Goal: Information Seeking & Learning: Check status

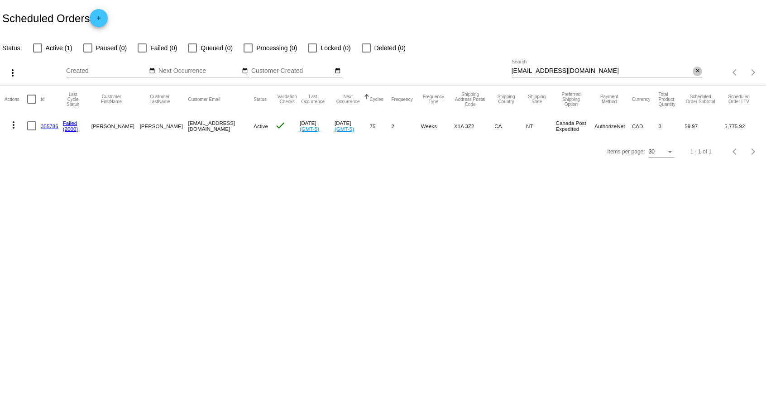
click at [700, 71] on button "close" at bounding box center [697, 72] width 10 height 10
click at [701, 72] on mat-icon "search" at bounding box center [696, 73] width 11 height 14
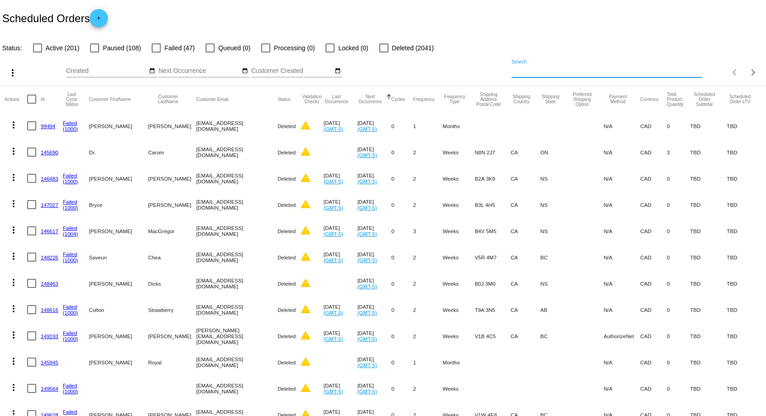
click at [555, 69] on input "Search" at bounding box center [606, 70] width 191 height 7
paste input "[EMAIL_ADDRESS][DOMAIN_NAME]"
type input "[EMAIL_ADDRESS][DOMAIN_NAME]"
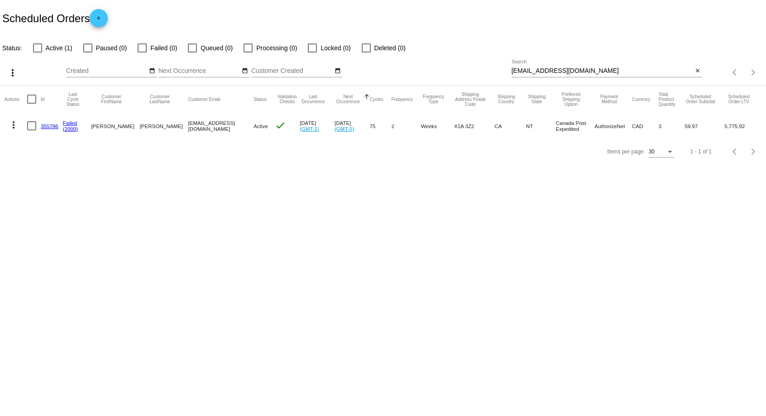
drag, startPoint x: 91, startPoint y: 127, endPoint x: 111, endPoint y: 130, distance: 20.1
click at [111, 130] on mat-row "more_vert 355786 Failed (2000) [PERSON_NAME][GEOGRAPHIC_DATA] [EMAIL_ADDRESS][D…" at bounding box center [383, 126] width 757 height 26
copy mat-row "[PERSON_NAME]"
click at [200, 233] on body "Scheduled Orders add Status: Active (1) Paused (0) Failed (0) Queued (0) Proces…" at bounding box center [383, 208] width 766 height 416
click at [155, 123] on mat-row "more_vert 355786 Failed (2000) [PERSON_NAME][GEOGRAPHIC_DATA] [EMAIL_ADDRESS][D…" at bounding box center [383, 126] width 757 height 26
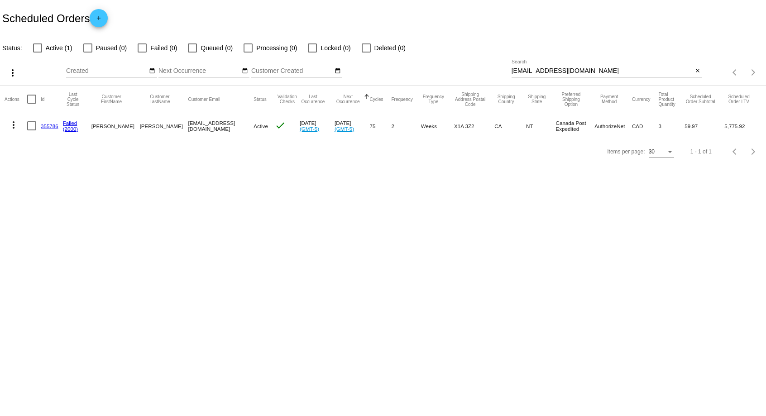
copy mat-row "[PERSON_NAME]"
